Goal: Task Accomplishment & Management: Manage account settings

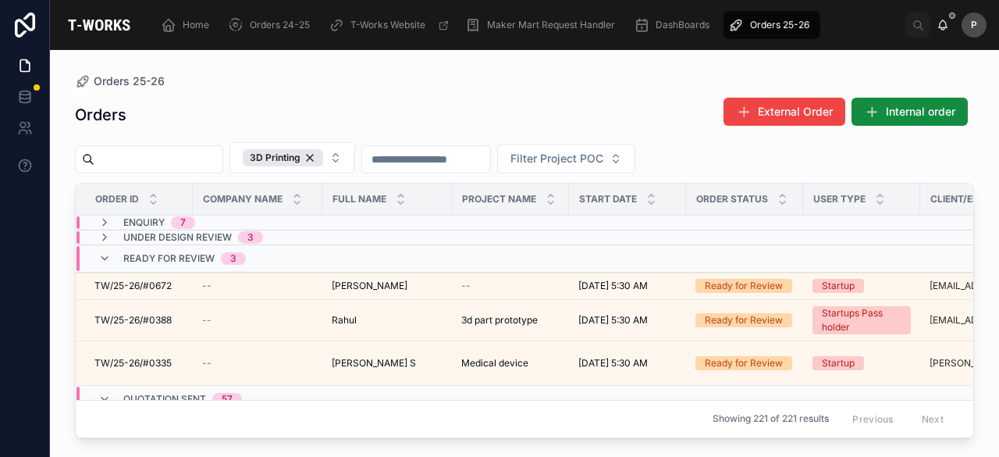
click at [222, 162] on input "text" at bounding box center [158, 159] width 128 height 22
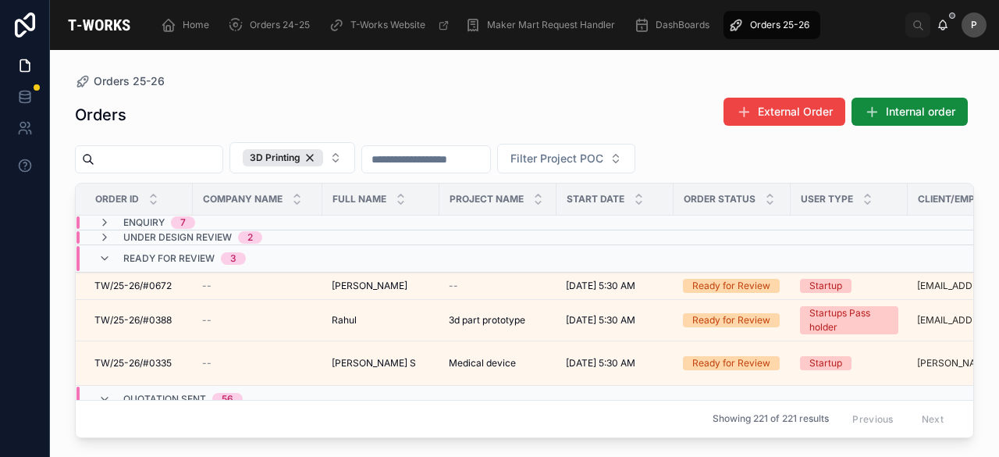
click at [410, 79] on div "Orders 25-26" at bounding box center [524, 81] width 899 height 12
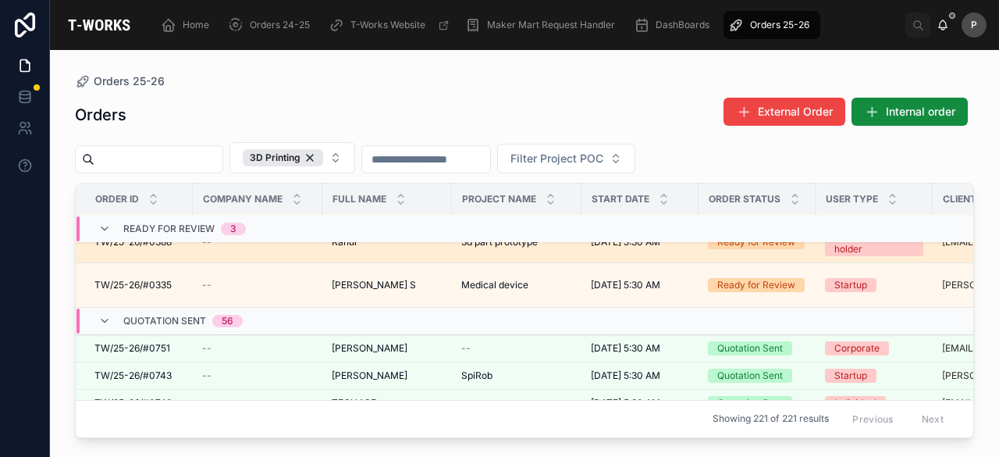
scroll to position [156, 0]
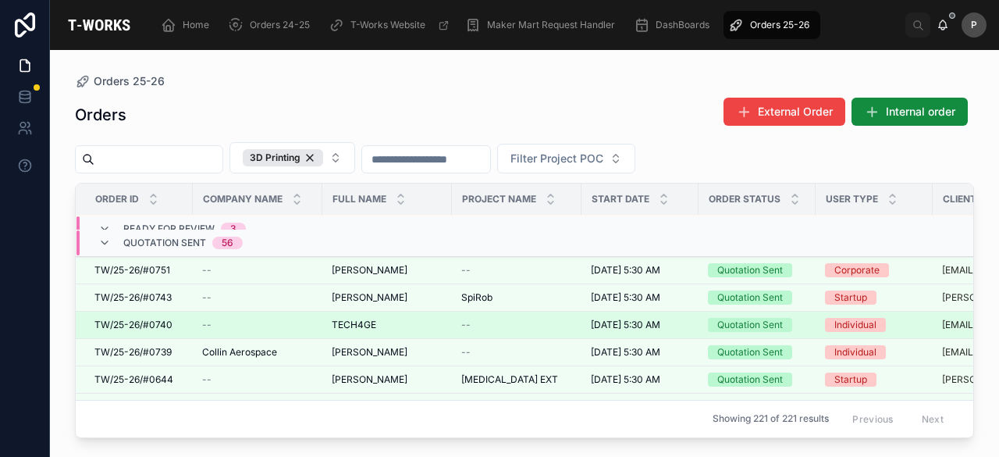
click at [736, 332] on div "Quotation Sent" at bounding box center [750, 325] width 66 height 14
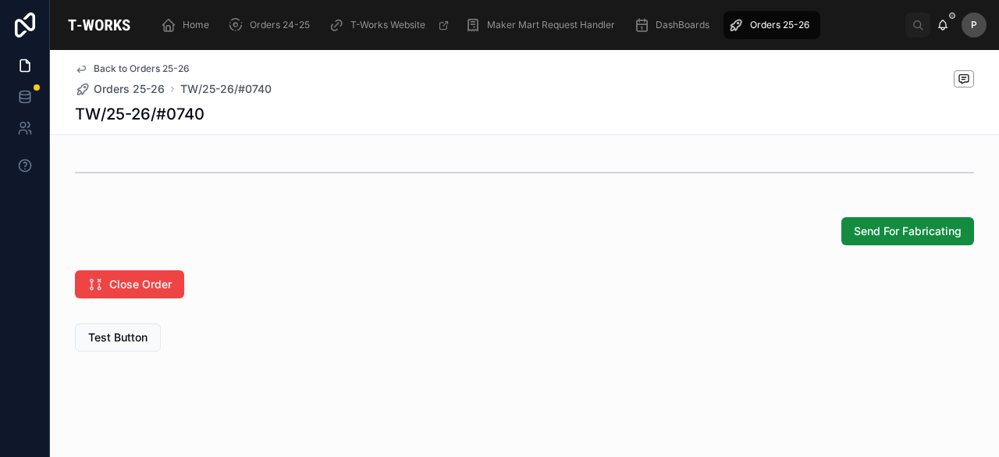
scroll to position [1208, 0]
click at [871, 229] on span "Send For Fabricating" at bounding box center [908, 230] width 108 height 16
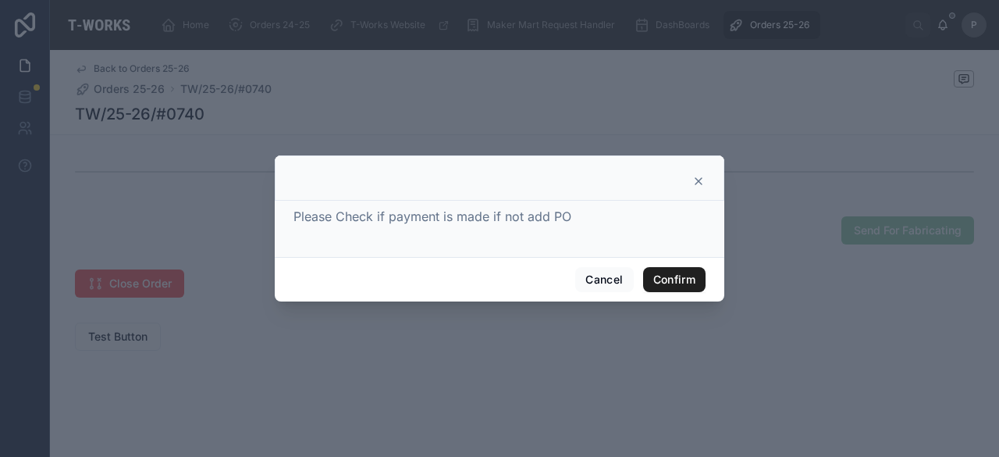
click at [680, 276] on button "Confirm" at bounding box center [674, 279] width 62 height 25
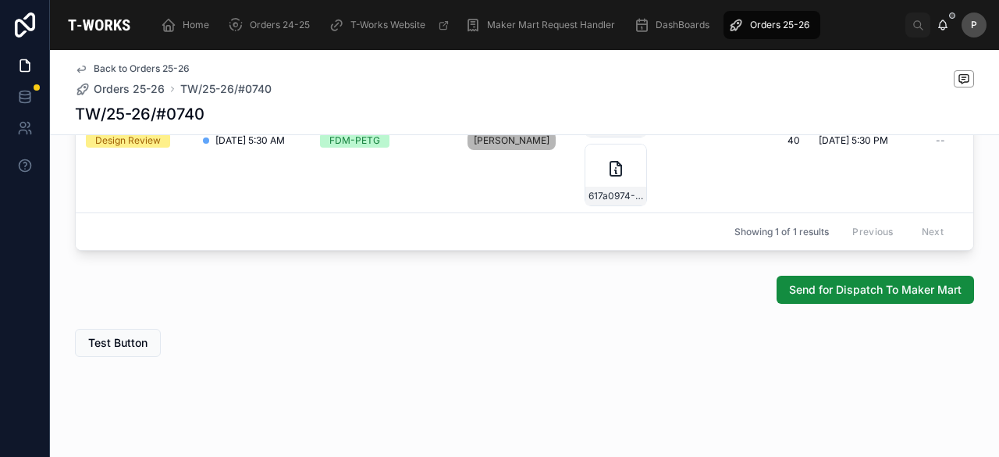
scroll to position [0, 873]
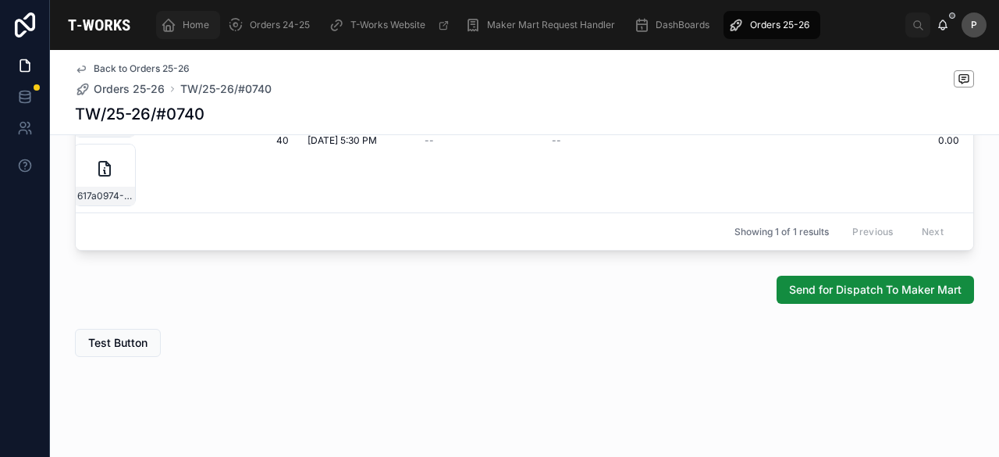
click at [197, 22] on span "Home" at bounding box center [196, 25] width 27 height 12
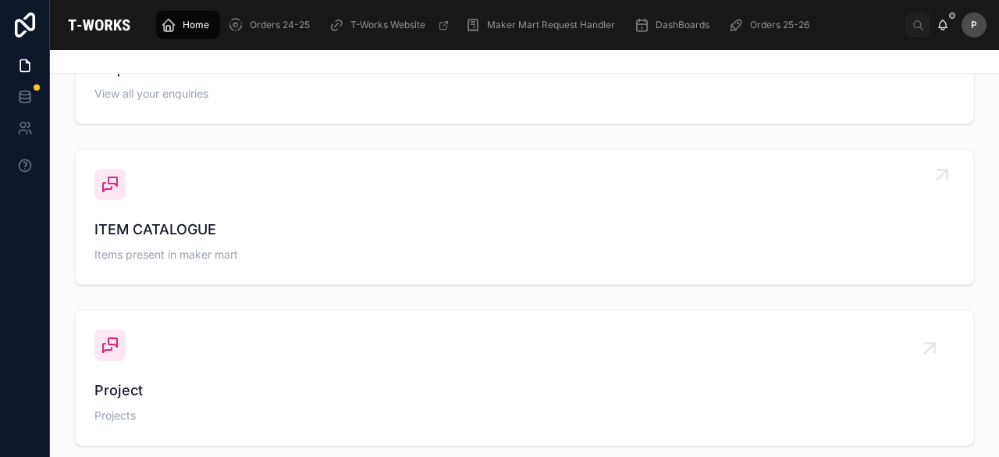
scroll to position [601, 0]
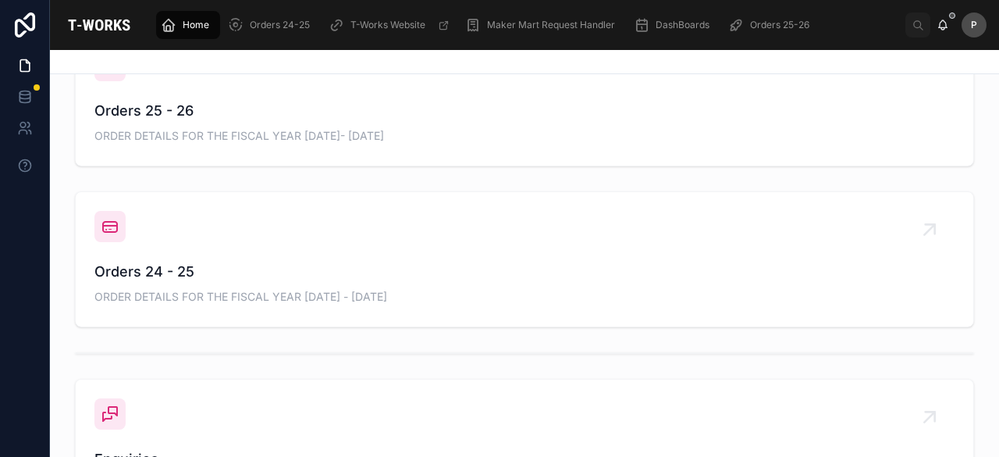
click at [171, 121] on div "Orders 25 - 26 ORDER DETAILS FOR THE FISCAL YEAR [DATE]- [DATE]" at bounding box center [524, 123] width 860 height 47
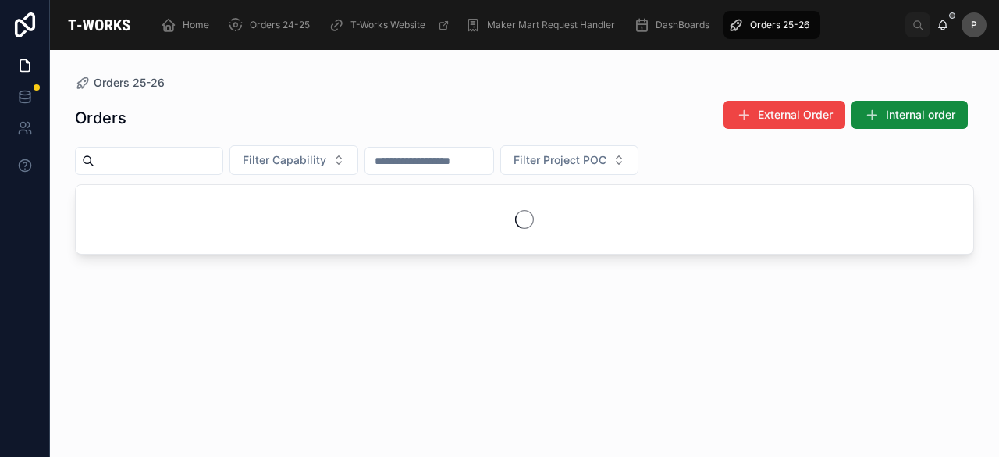
click at [183, 166] on input "text" at bounding box center [158, 161] width 128 height 22
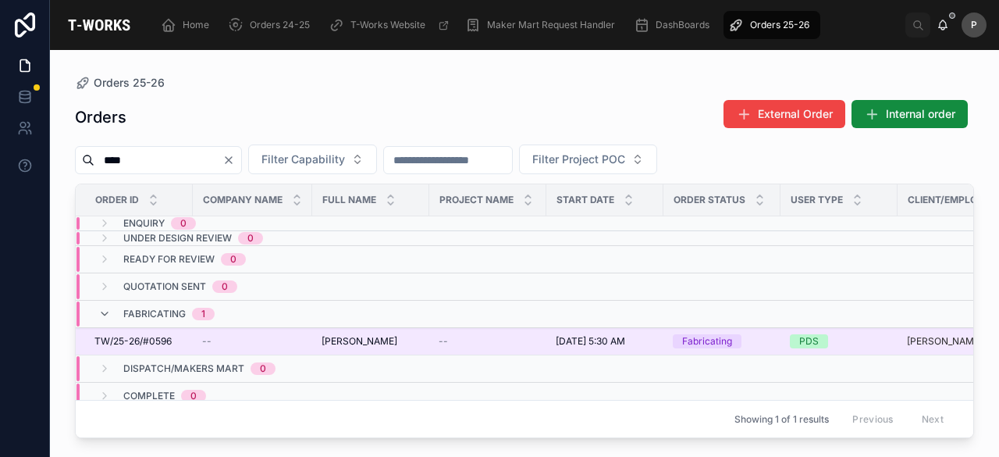
type input "****"
click at [356, 341] on span "[PERSON_NAME]" at bounding box center [360, 341] width 76 height 12
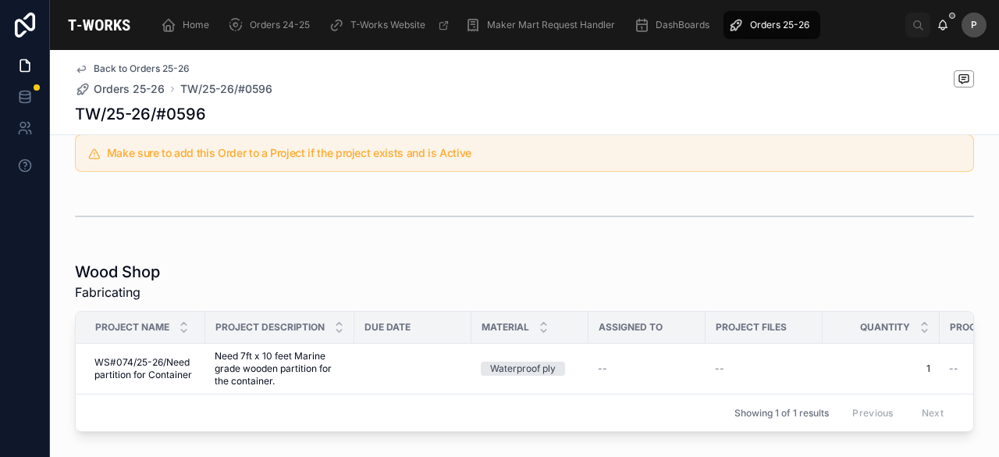
scroll to position [600, 0]
